Goal: Task Accomplishment & Management: Complete application form

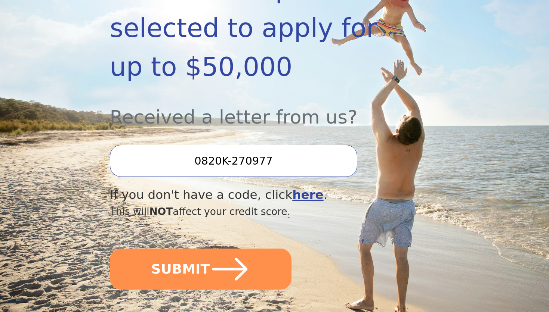
scroll to position [191, 0]
click at [243, 269] on div "Dear Valued Customer You’ve been pre-selected to apply for up to $50,000 Receiv…" at bounding box center [250, 107] width 280 height 380
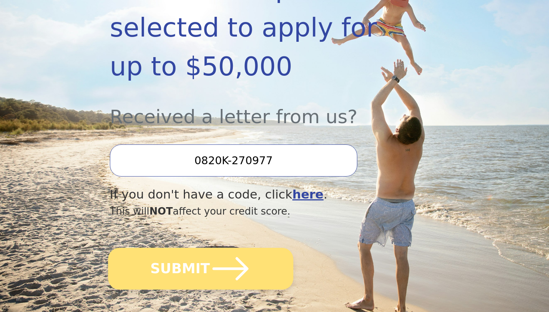
click at [239, 257] on icon "submit" at bounding box center [230, 268] width 36 height 23
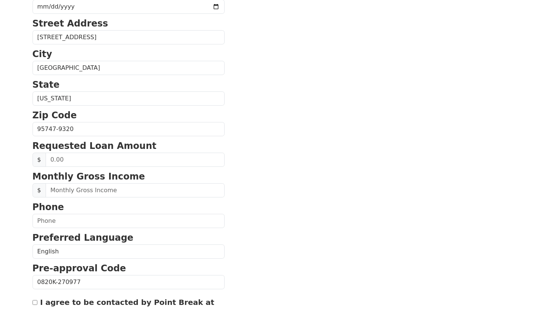
scroll to position [200, 0]
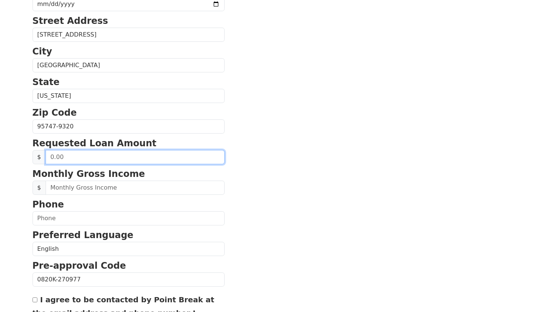
click at [157, 158] on input "text" at bounding box center [135, 157] width 179 height 14
type input "50,000.00"
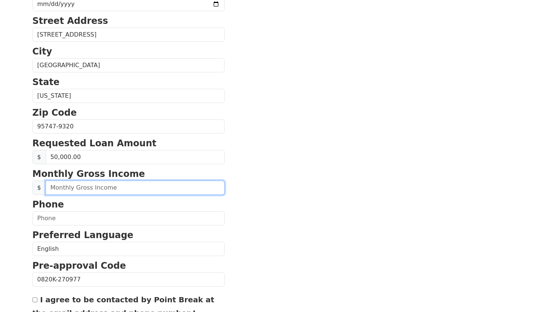
type input "2.00"
type input "18,000.00"
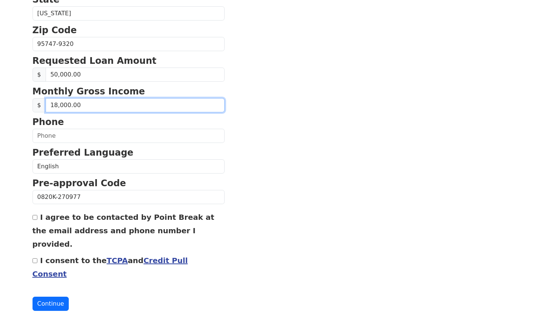
scroll to position [282, 0]
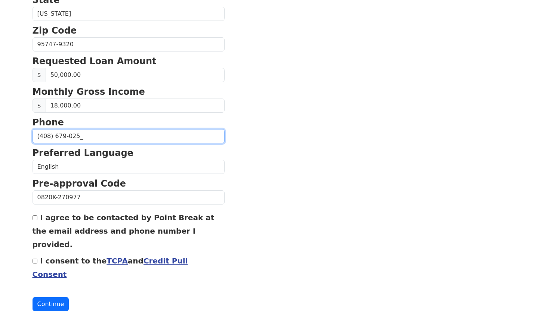
type input "[PHONE_NUMBER]"
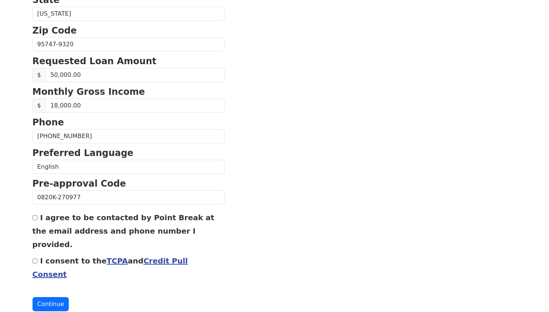
click at [97, 222] on label "I agree to be contacted by Point Break at the email address and phone number I …" at bounding box center [124, 231] width 182 height 36
click at [37, 220] on input "I agree to be contacted by Point Break at the email address and phone number I …" at bounding box center [35, 218] width 5 height 5
checkbox input "true"
click at [63, 257] on label "I consent to the TCPA and Credit Pull Consent" at bounding box center [110, 268] width 155 height 22
click at [37, 259] on input "I consent to the TCPA and Credit Pull Consent" at bounding box center [35, 261] width 5 height 5
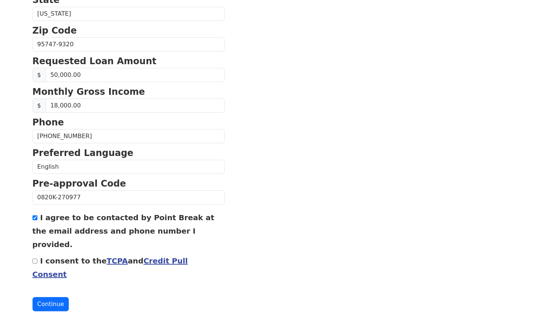
checkbox input "true"
click at [58, 297] on button "Continue" at bounding box center [51, 304] width 37 height 14
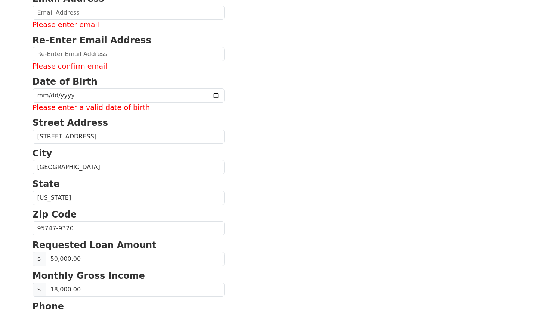
scroll to position [127, 0]
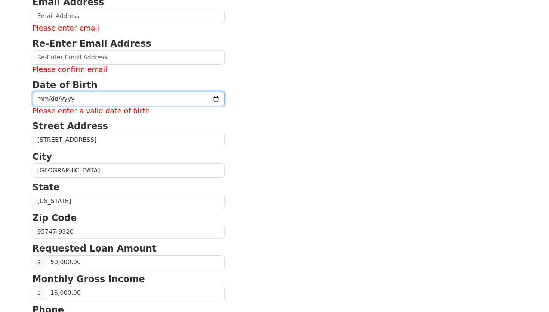
click at [66, 100] on input "date" at bounding box center [129, 99] width 192 height 14
click at [43, 100] on input "date" at bounding box center [129, 99] width 192 height 14
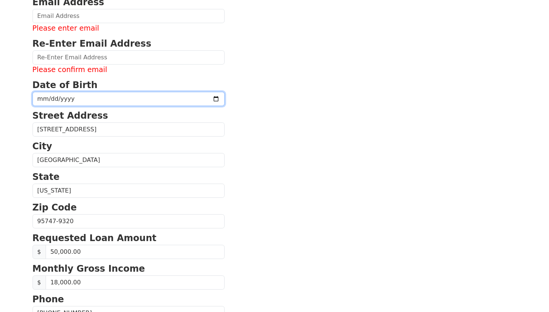
type input "[DATE]"
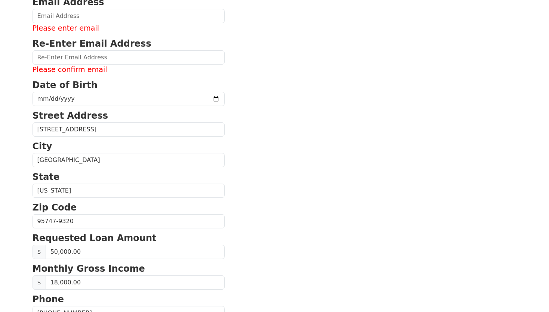
click at [238, 70] on section "First Name [PERSON_NAME] Last Name [PERSON_NAME] Email Address Please enter ema…" at bounding box center [275, 211] width 484 height 555
type input "[PERSON_NAME][EMAIL_ADDRESS][DOMAIN_NAME]"
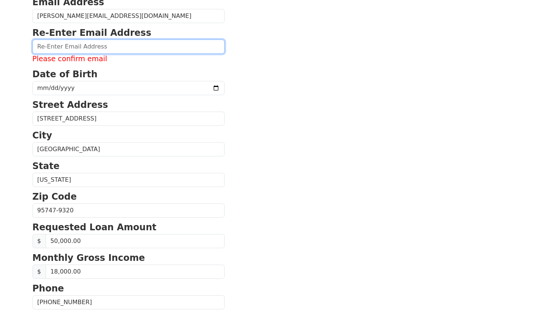
type input "[PERSON_NAME][EMAIL_ADDRESS][DOMAIN_NAME]"
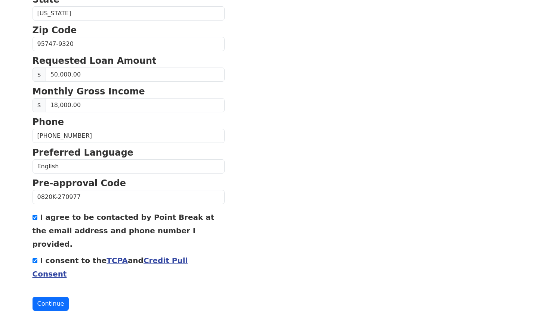
scroll to position [282, 0]
click at [46, 297] on button "Continue" at bounding box center [51, 304] width 37 height 14
